Goal: Find specific page/section: Find specific page/section

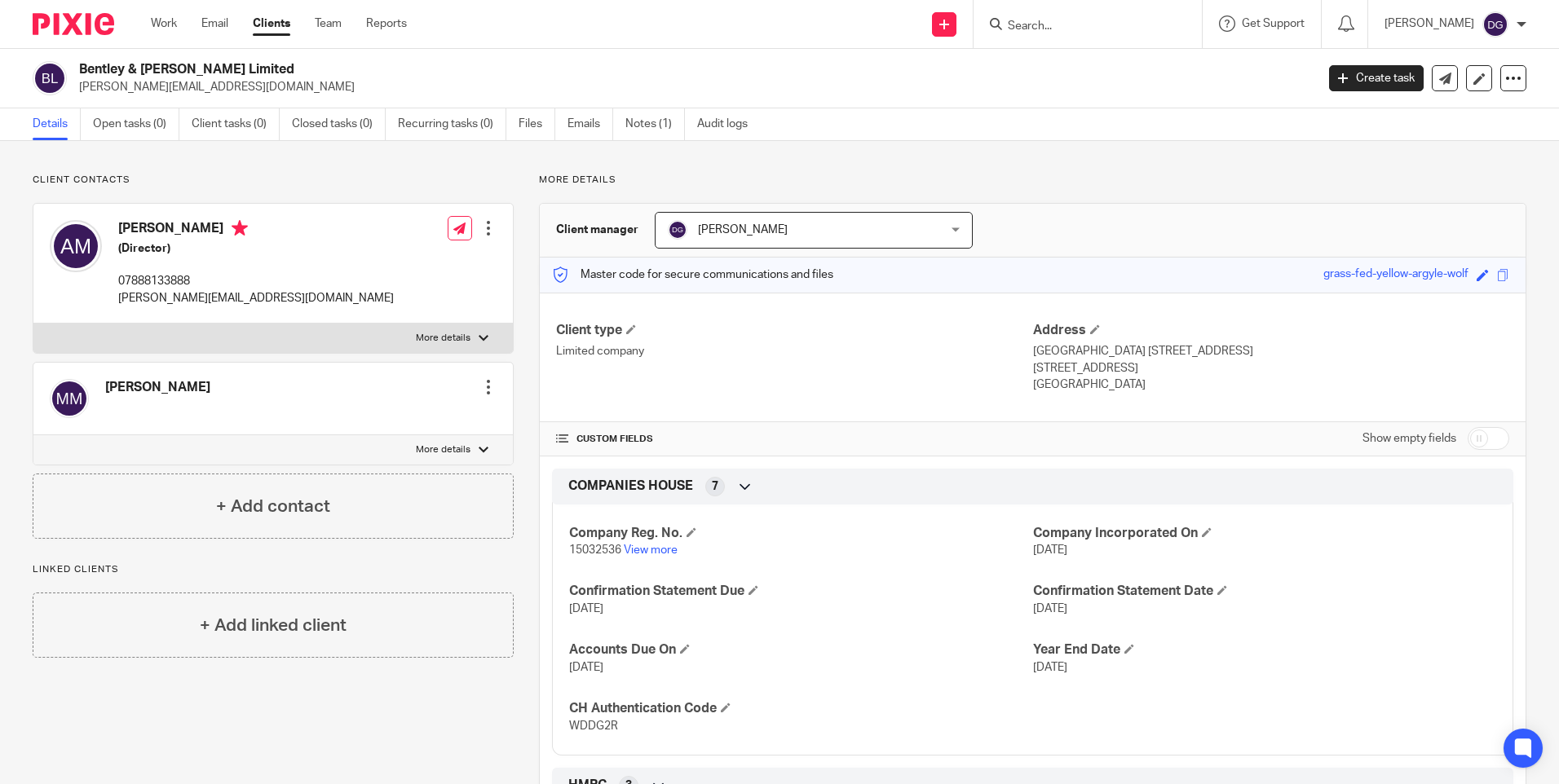
click at [1032, 22] on input "Search" at bounding box center [1079, 27] width 147 height 15
type input "g"
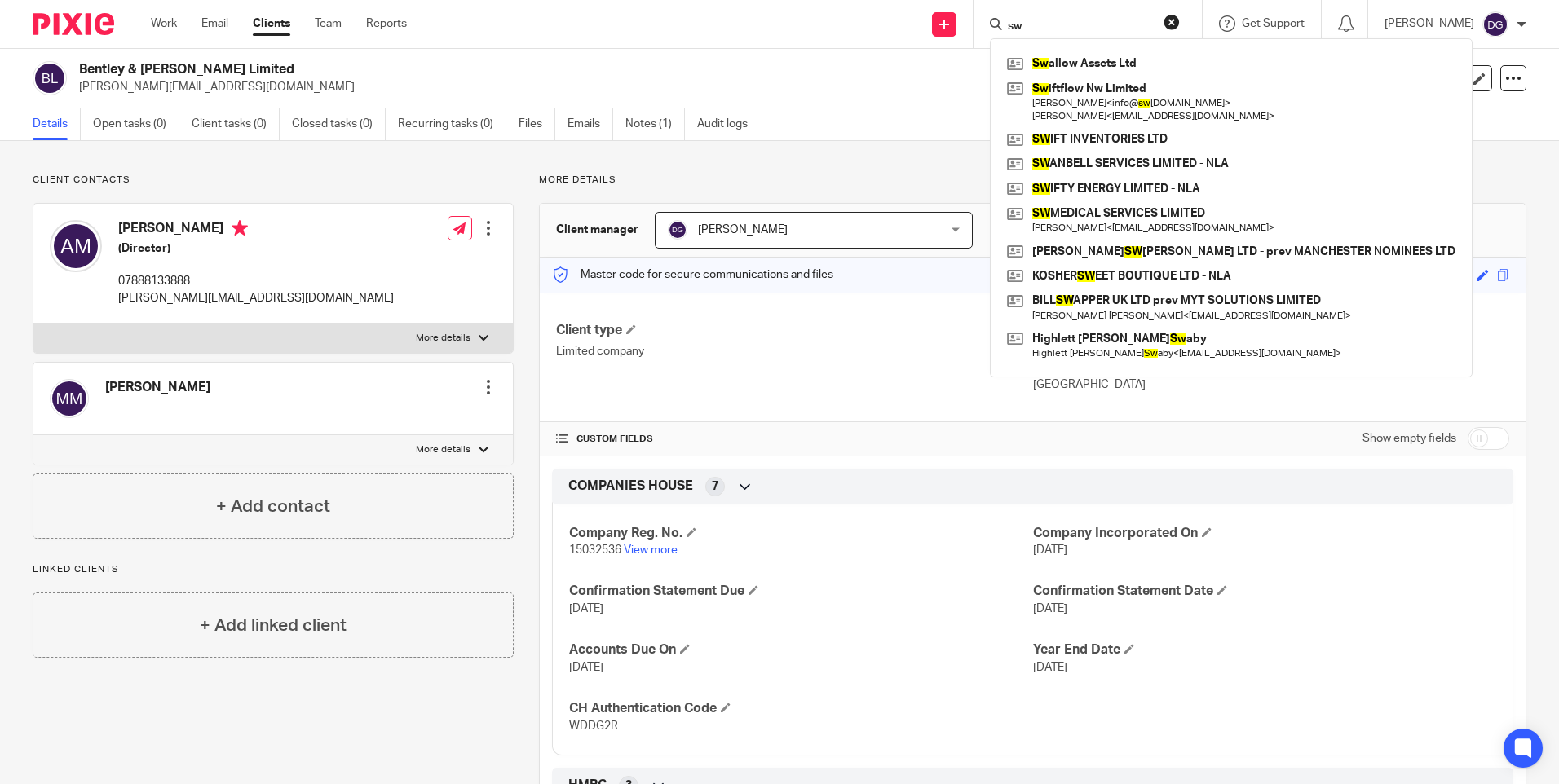
type input "s"
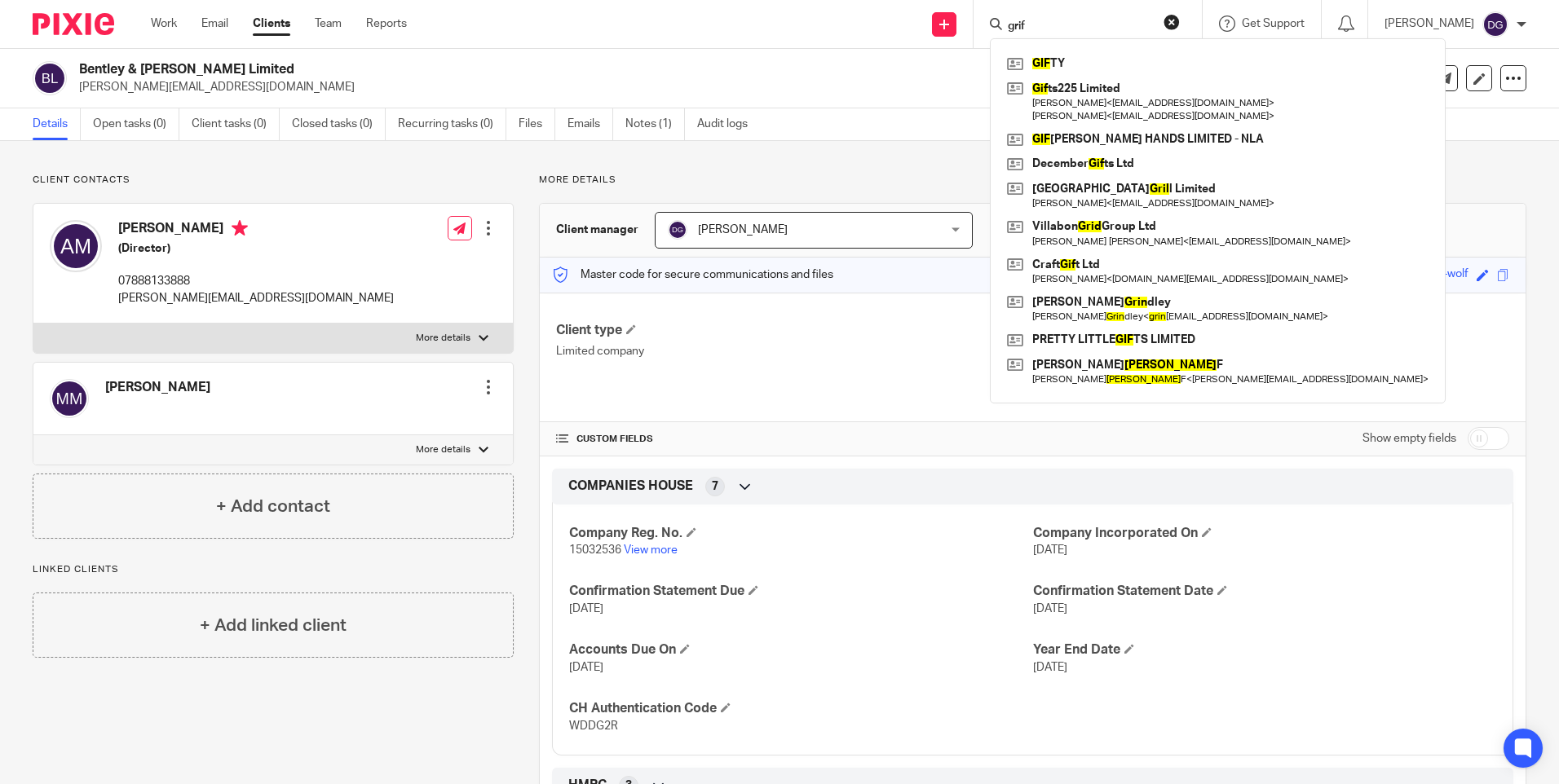
type input "griff"
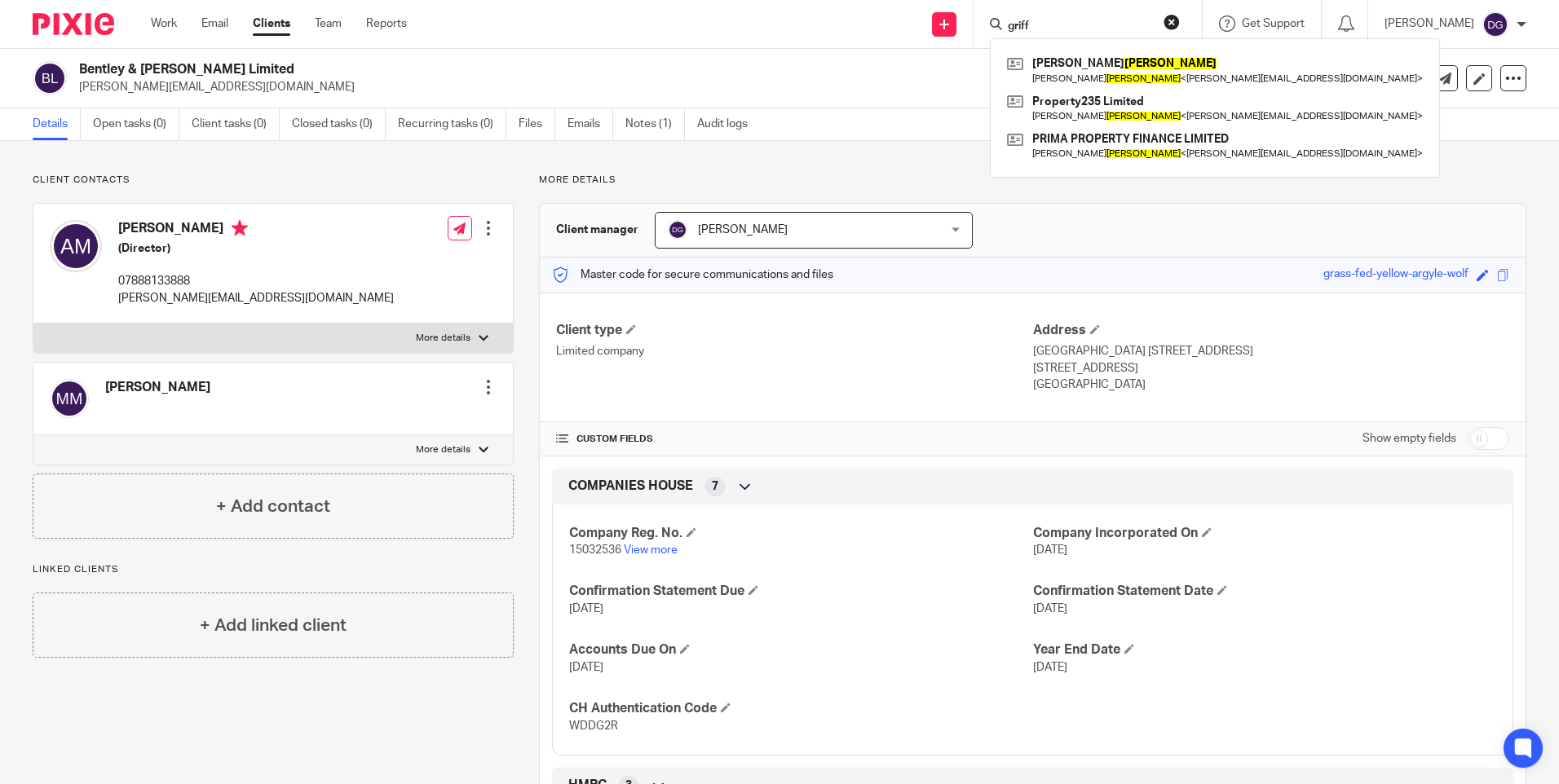
drag, startPoint x: 993, startPoint y: 12, endPoint x: 969, endPoint y: 5, distance: 25.0
click at [967, 5] on div "Send new email Create task Add client Request signature [PERSON_NAME] Rafoel [P…" at bounding box center [995, 24] width 1128 height 48
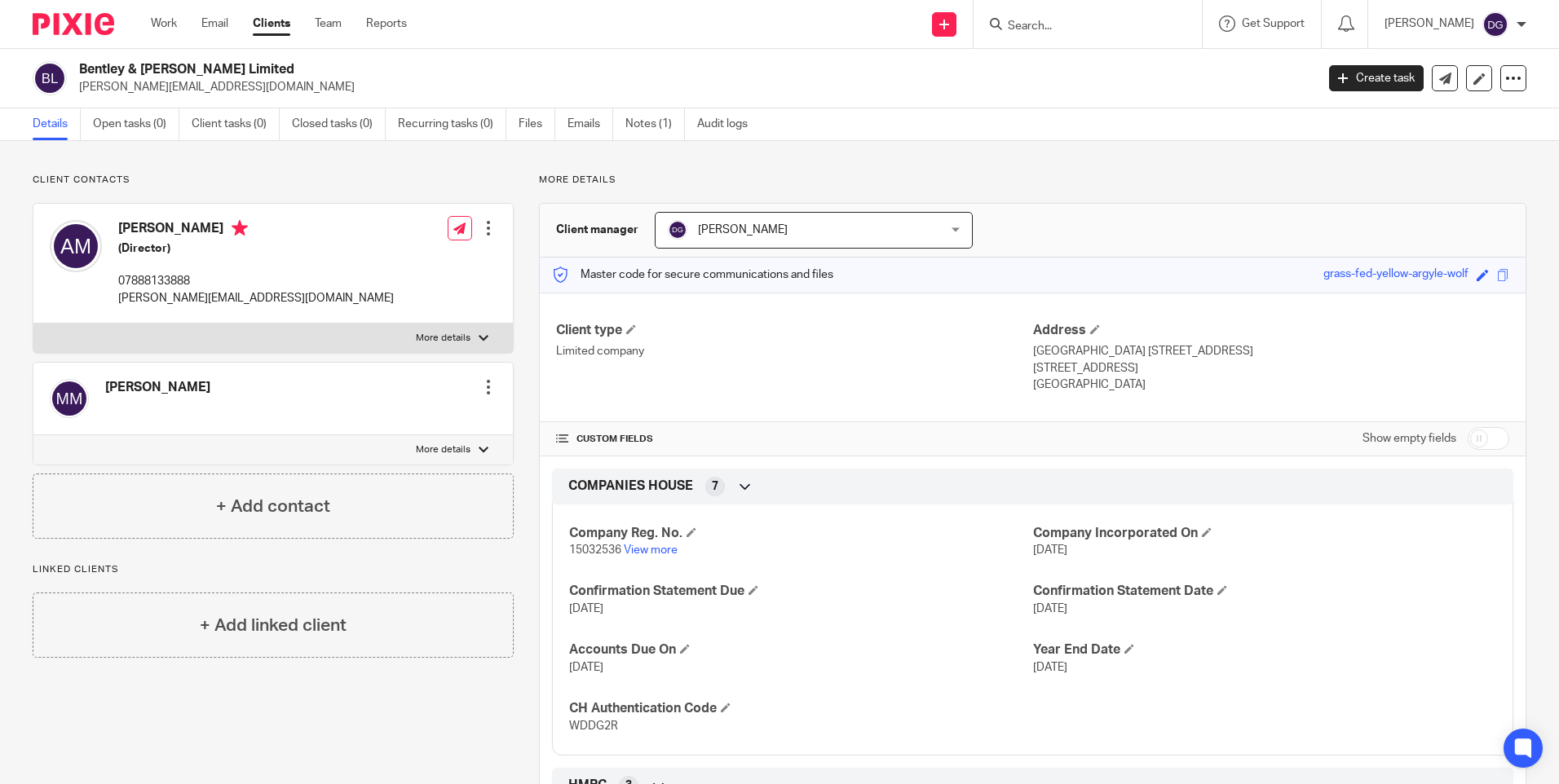
click at [1046, 31] on input "Search" at bounding box center [1079, 27] width 147 height 15
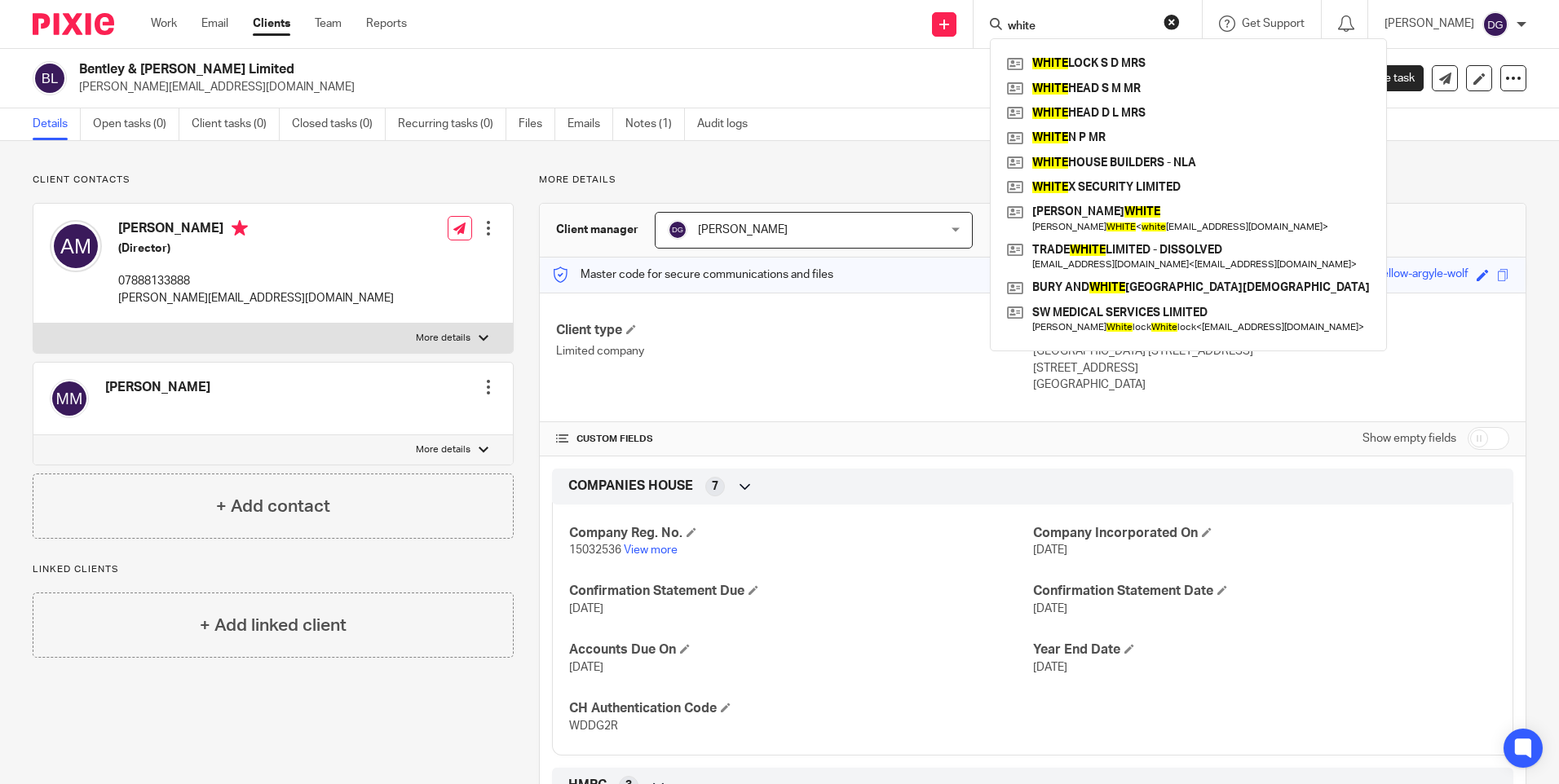
type input "white"
drag, startPoint x: 1053, startPoint y: 27, endPoint x: 964, endPoint y: 16, distance: 89.7
click at [964, 16] on div "Send new email Create task Add client Request signature white WHITE LOCK S D [P…" at bounding box center [995, 24] width 1128 height 48
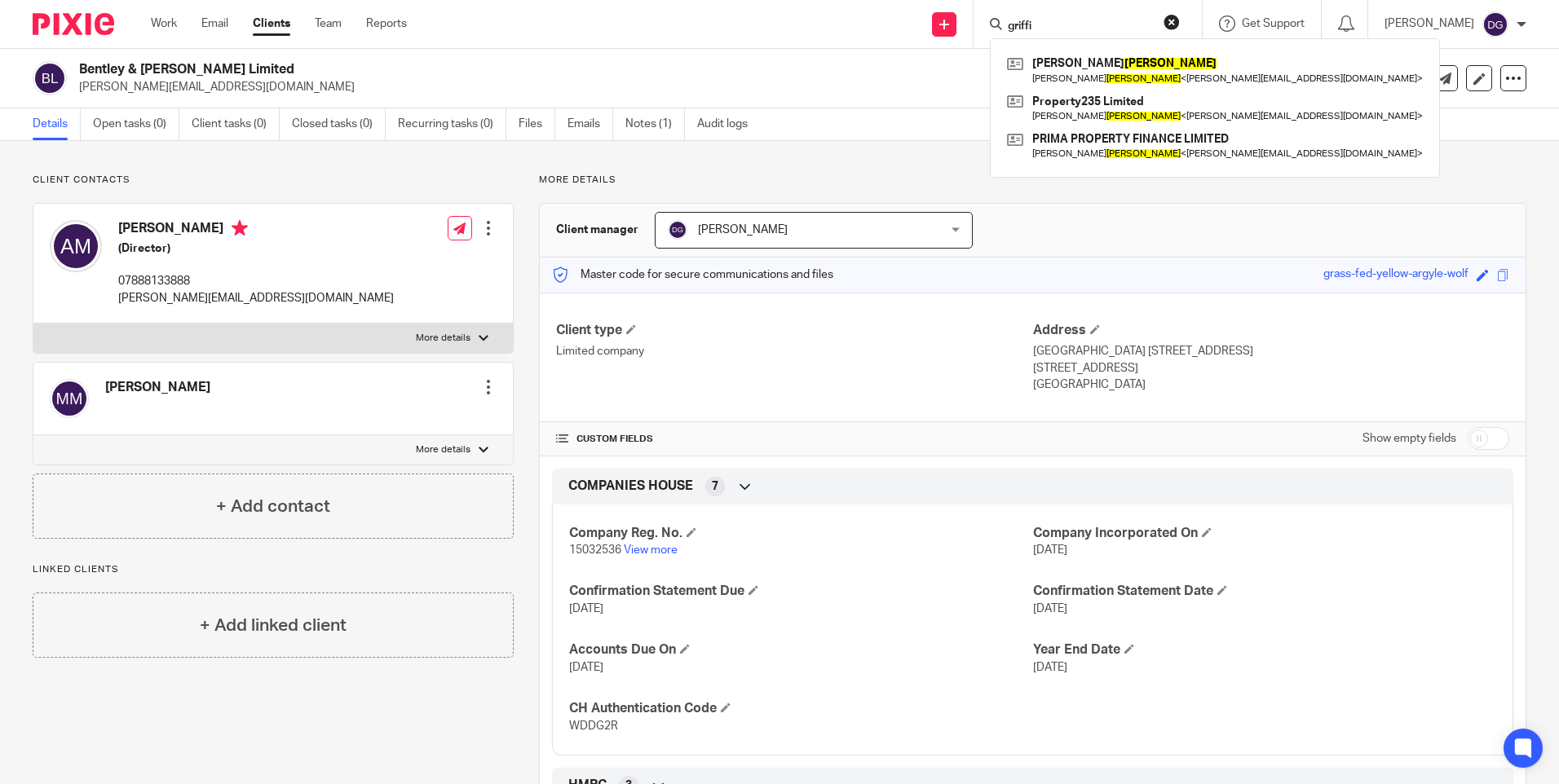
type input "[PERSON_NAME]"
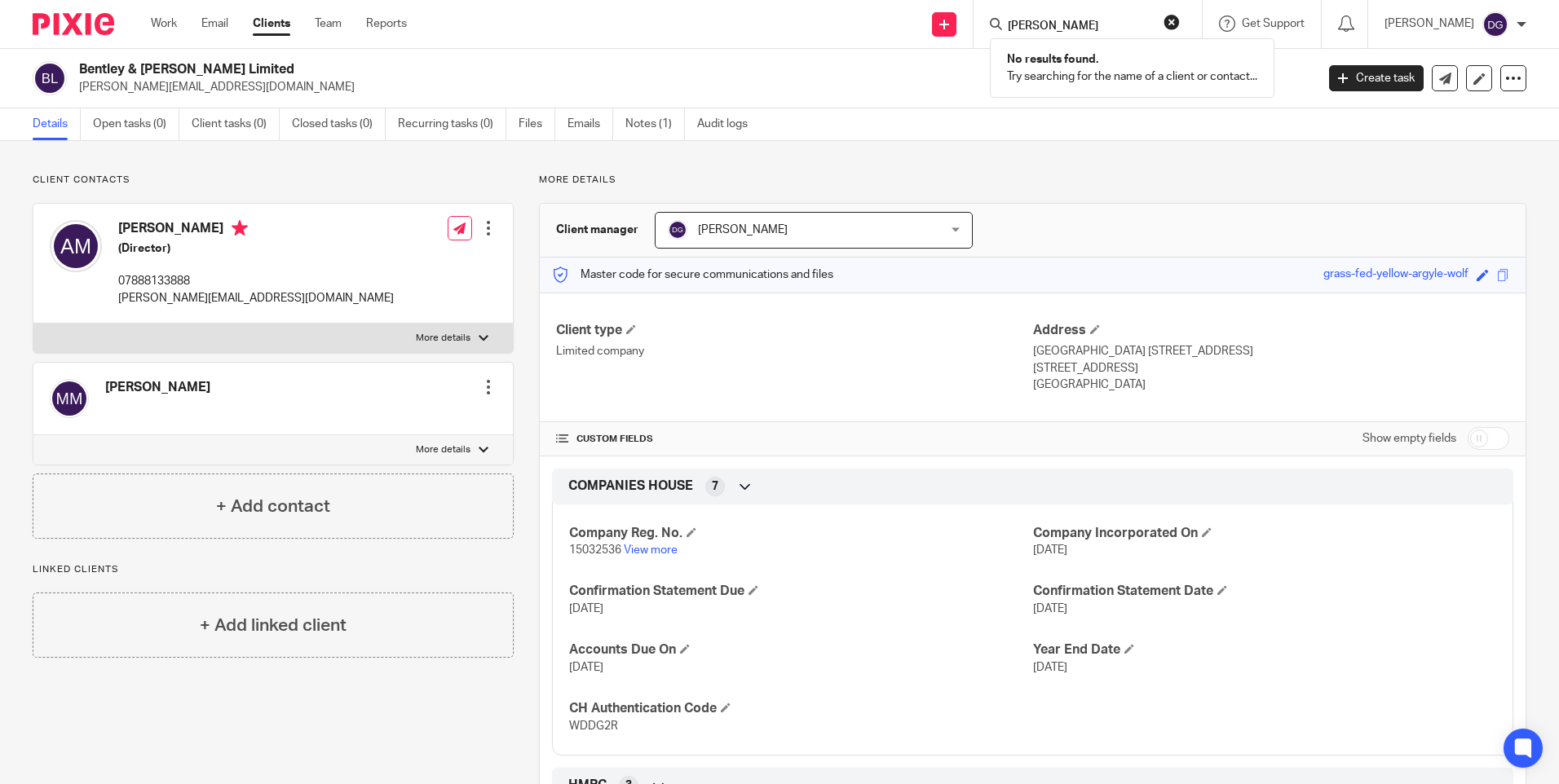
drag, startPoint x: 1054, startPoint y: 19, endPoint x: 963, endPoint y: -2, distance: 93.4
click at [963, 0] on html "Work Email Clients Team Reports Work Email Clients Team Reports Settings Send n…" at bounding box center [780, 392] width 1559 height 784
click at [1019, 28] on input "Search" at bounding box center [1079, 27] width 147 height 15
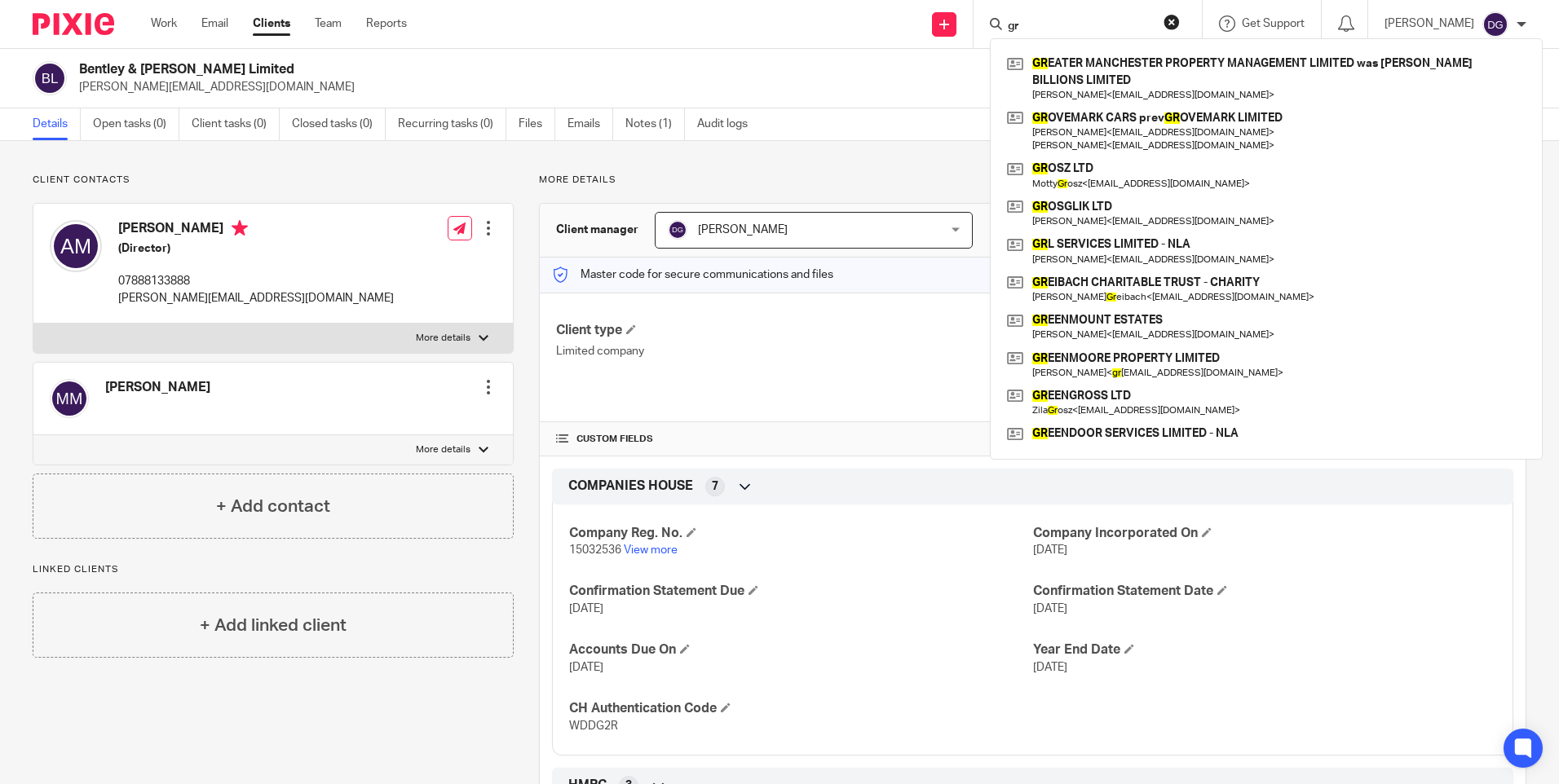
type input "g"
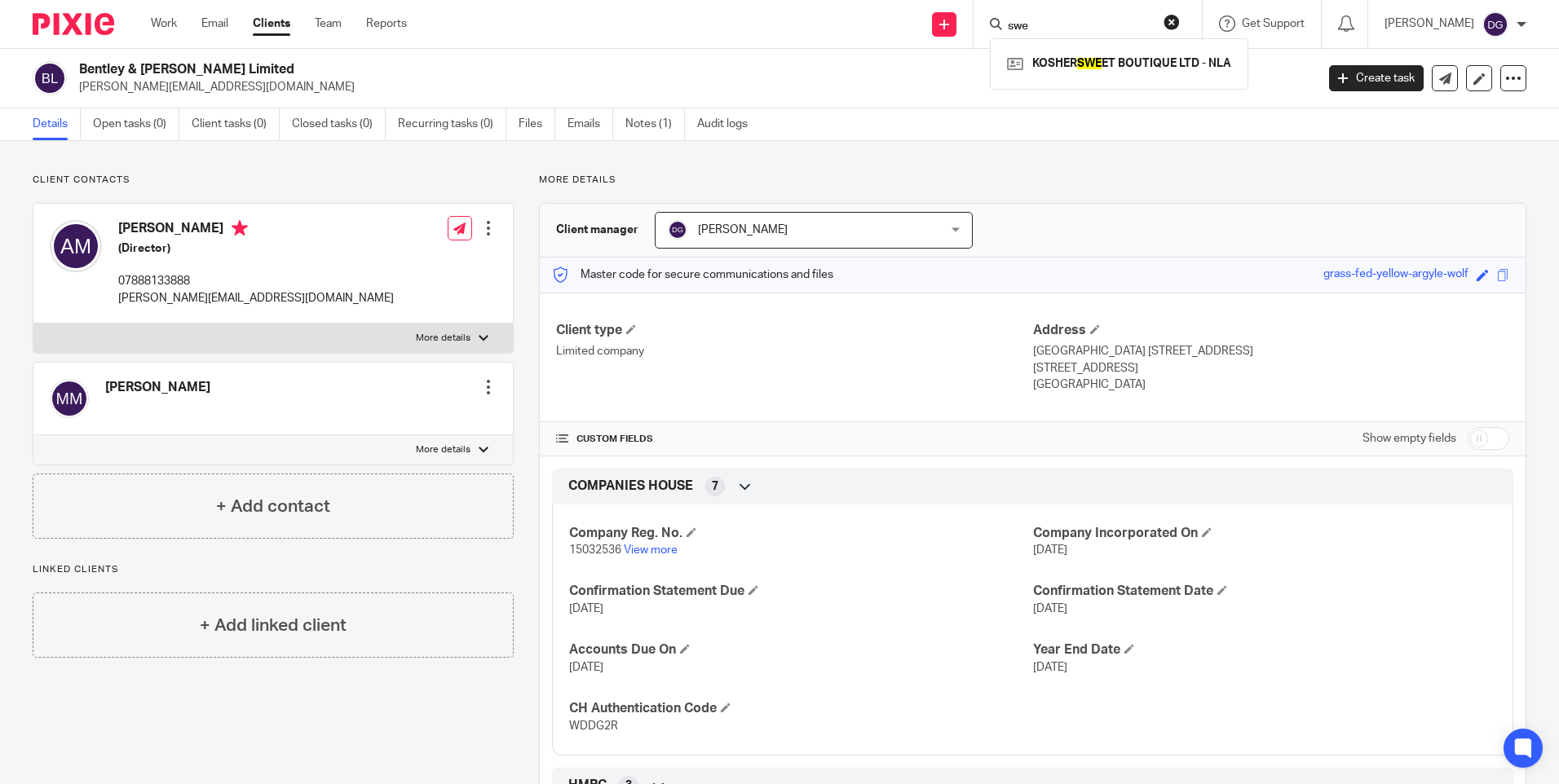
type input "swee"
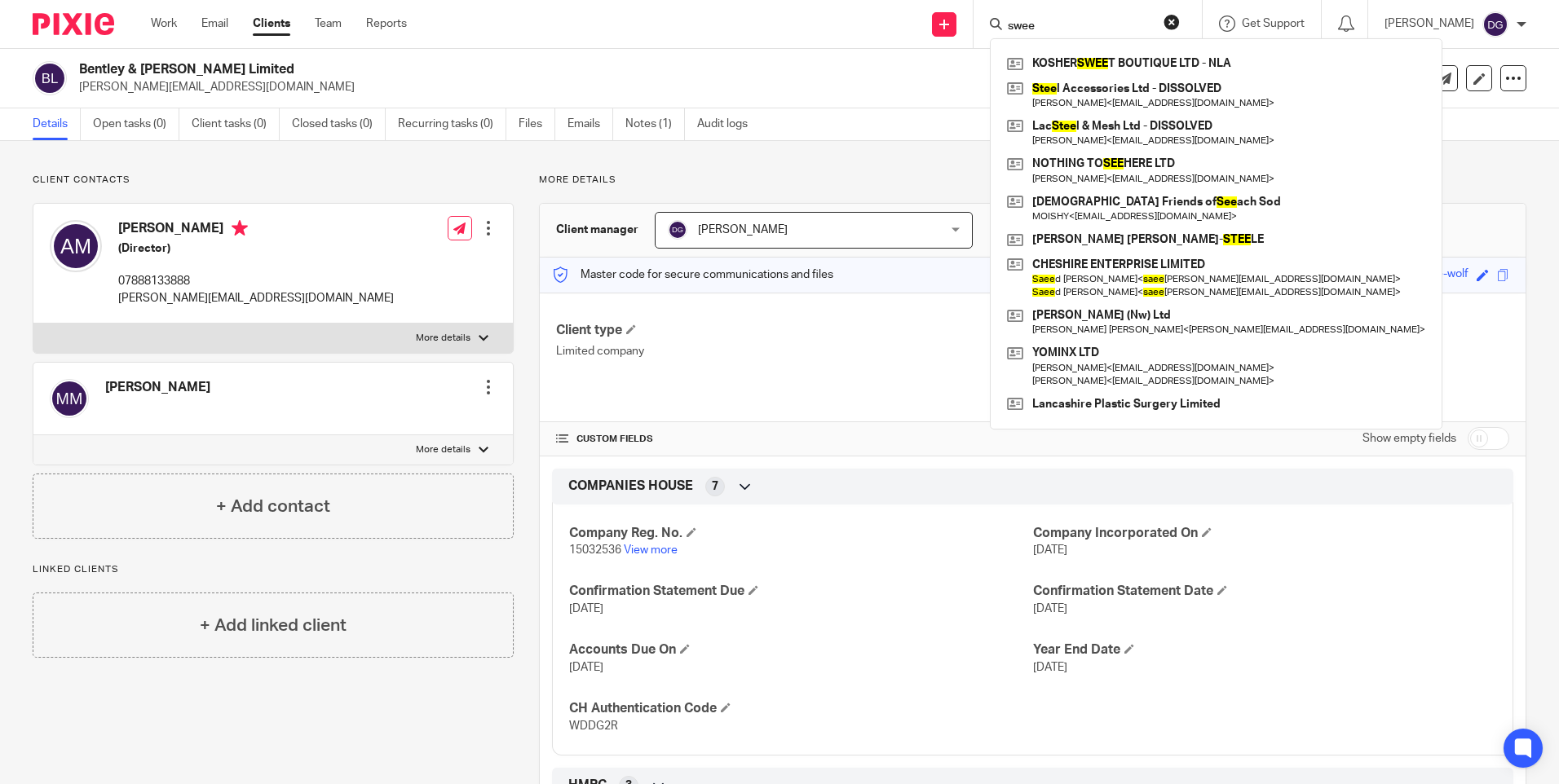
click at [934, 8] on div "Send new email Create task Add client Request signature swee KOSHER SWEE T BOUT…" at bounding box center [995, 24] width 1128 height 48
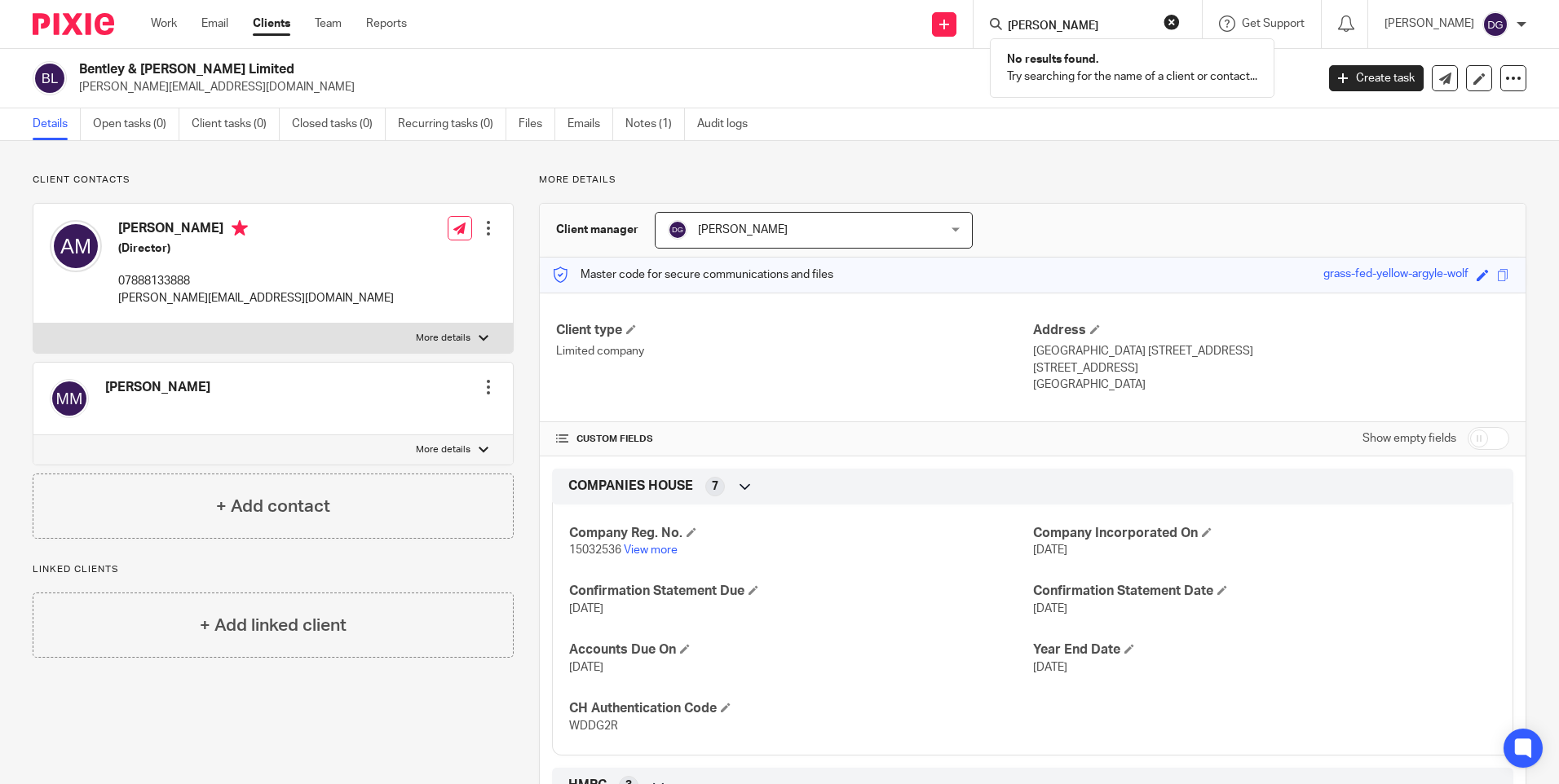
type input "[PERSON_NAME]"
